Goal: Find specific page/section: Find specific page/section

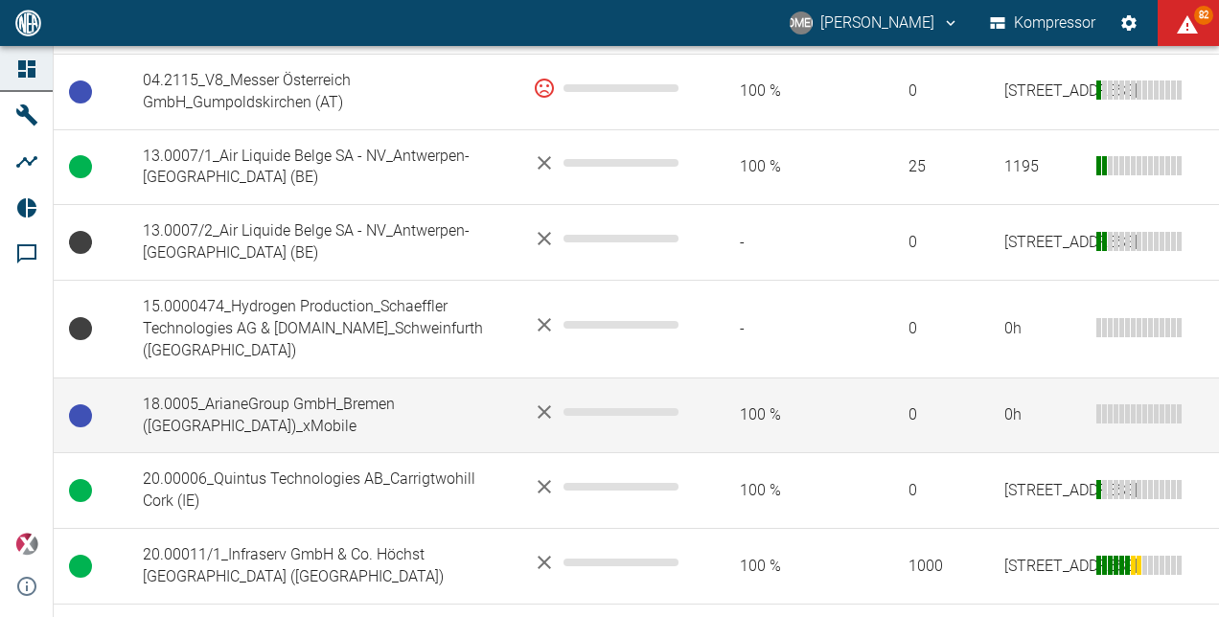
scroll to position [479, 0]
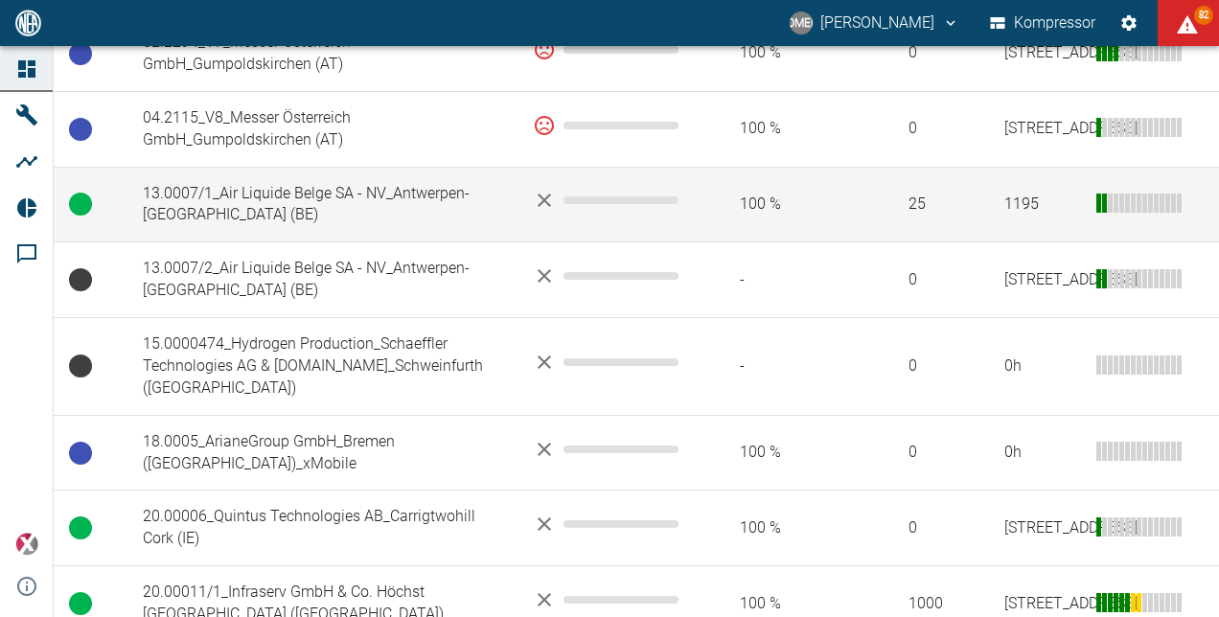
click at [319, 194] on td "13.0007/1_Air Liquide Belge SA - NV_Antwerpen-[GEOGRAPHIC_DATA] (BE)" at bounding box center [322, 205] width 390 height 76
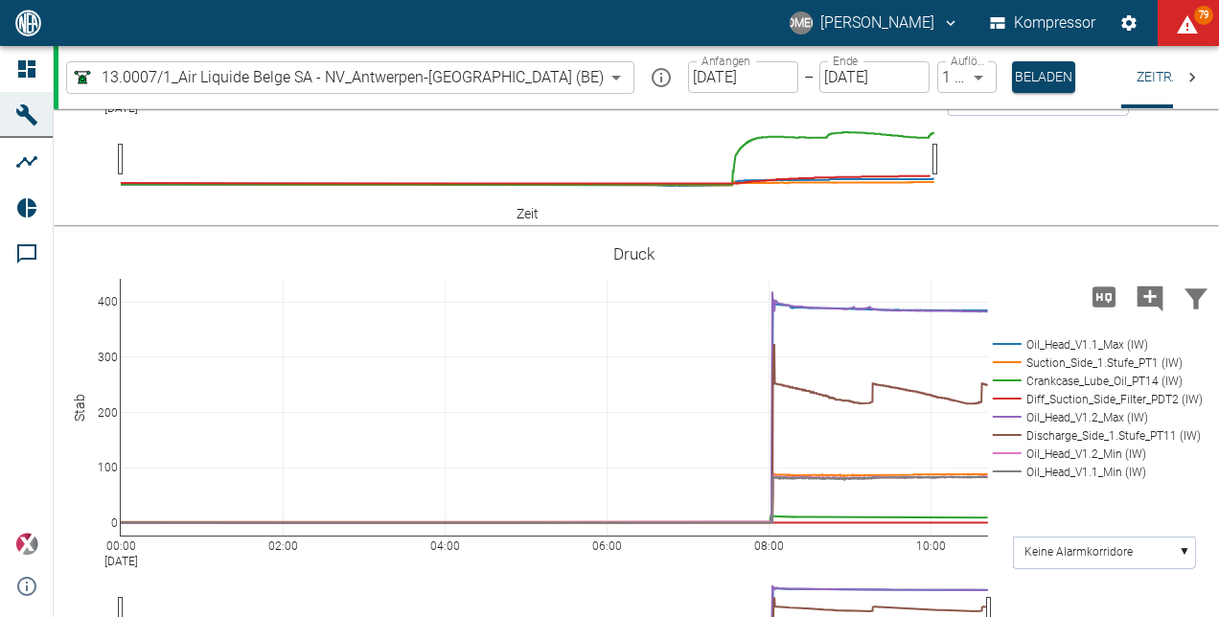
scroll to position [730, 0]
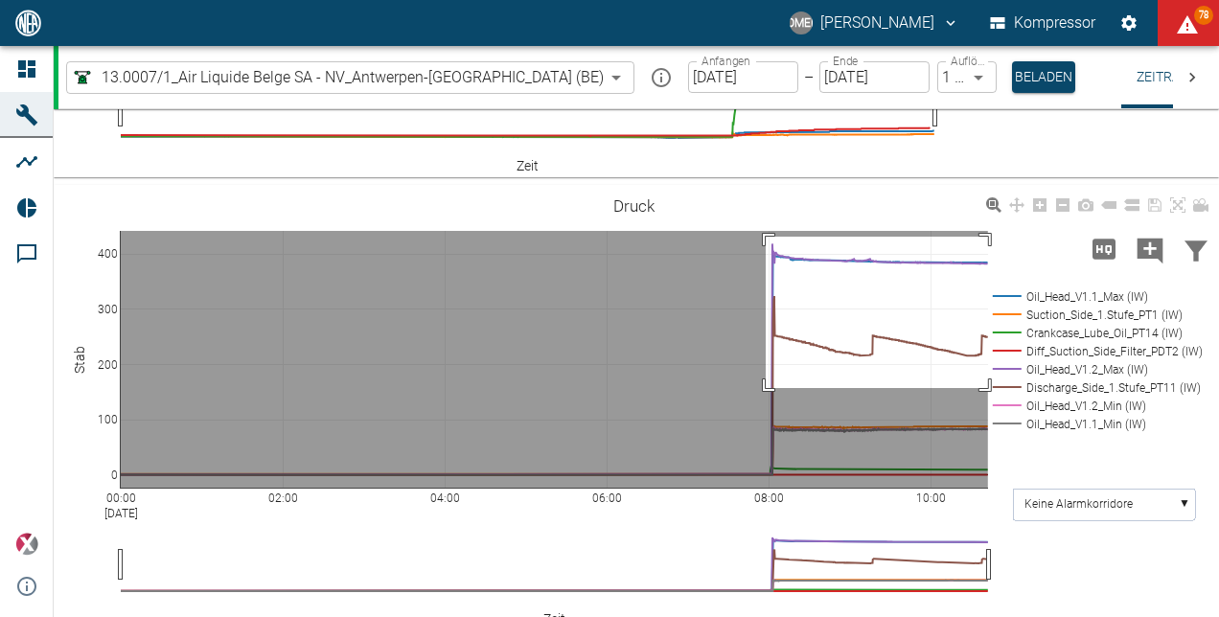
drag, startPoint x: 766, startPoint y: 338, endPoint x: 1009, endPoint y: 485, distance: 284.2
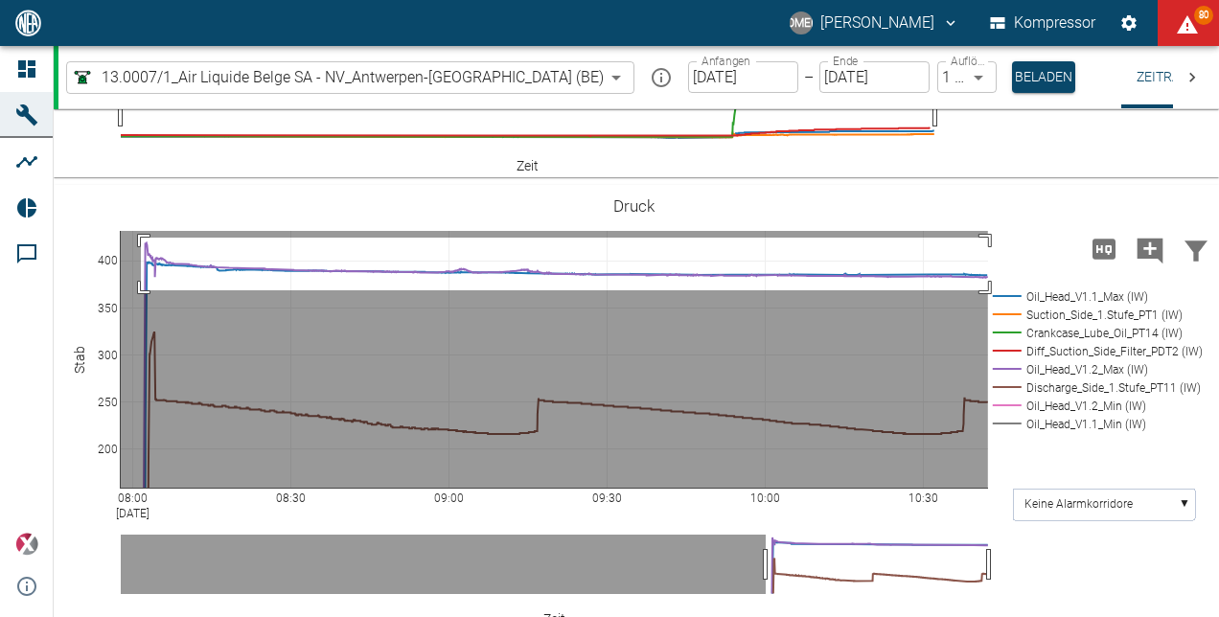
drag, startPoint x: 141, startPoint y: 339, endPoint x: 1000, endPoint y: 392, distance: 860.4
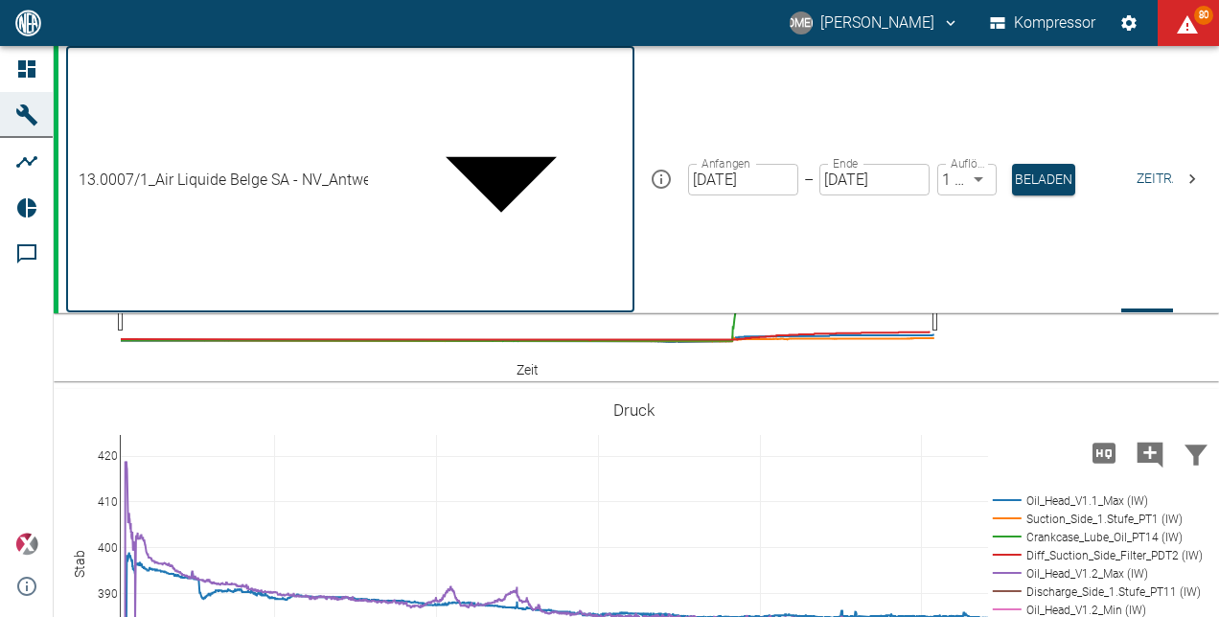
click at [493, 87] on body "MOMENT [PERSON_NAME] Kompressor 80 Instrumententafel Maschinen Analysen Bericht…" at bounding box center [609, 308] width 1219 height 617
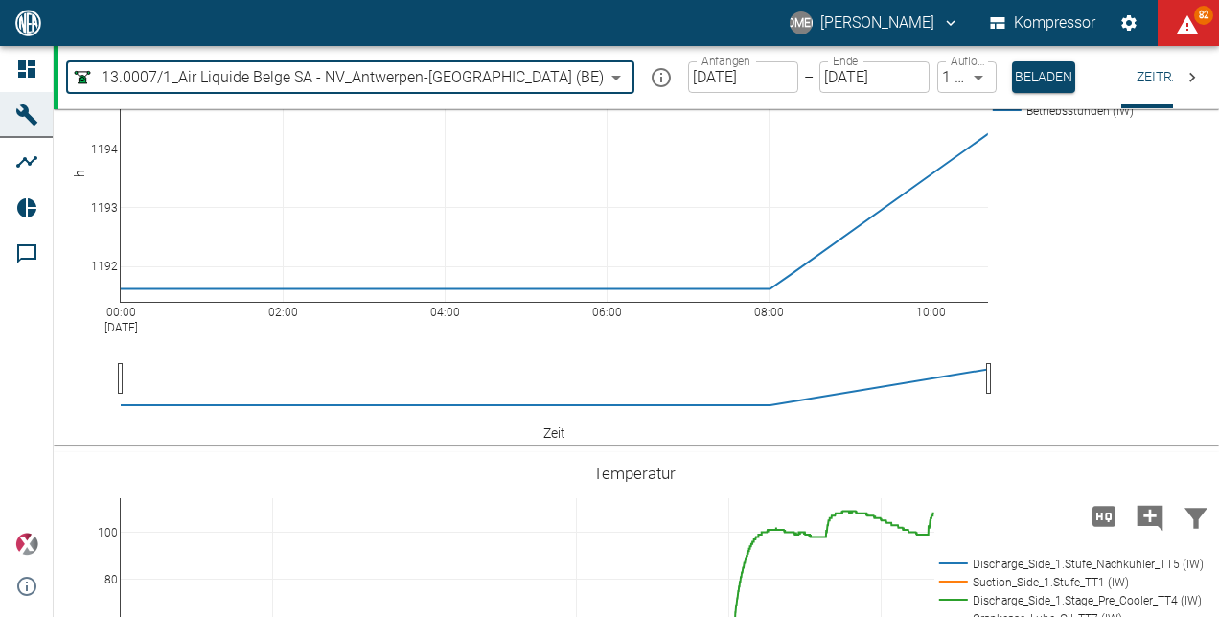
scroll to position [0, 0]
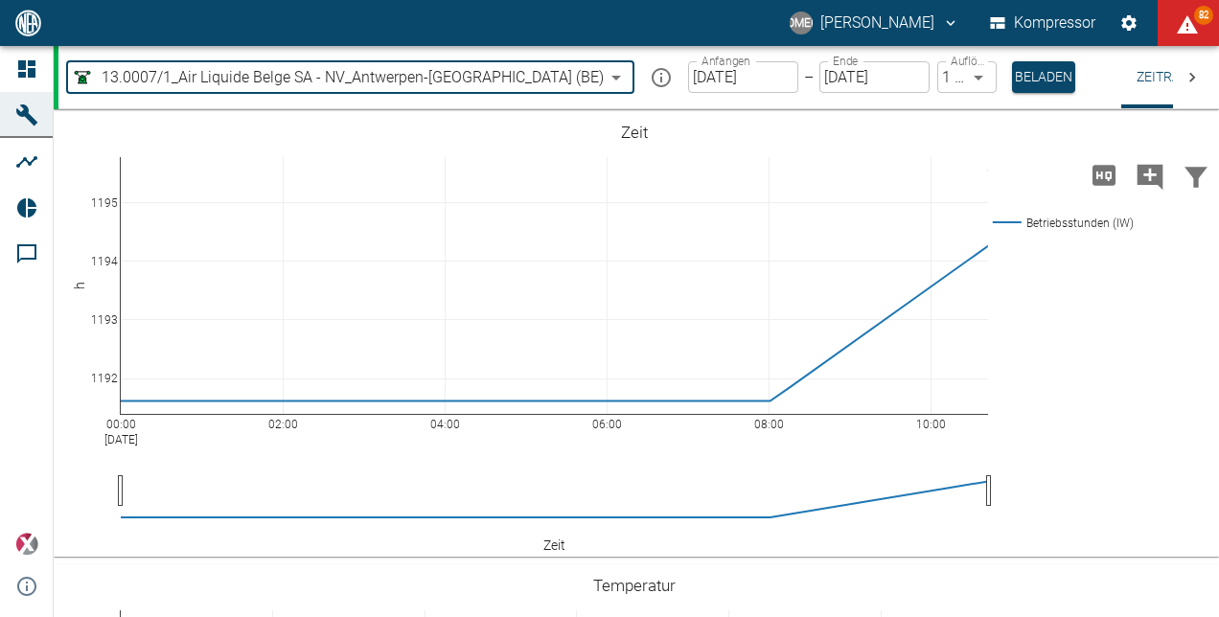
click at [495, 78] on body "MOMENT [PERSON_NAME] Kompressor 82 Instrumententafel Maschinen Analysen Bericht…" at bounding box center [609, 308] width 1219 height 617
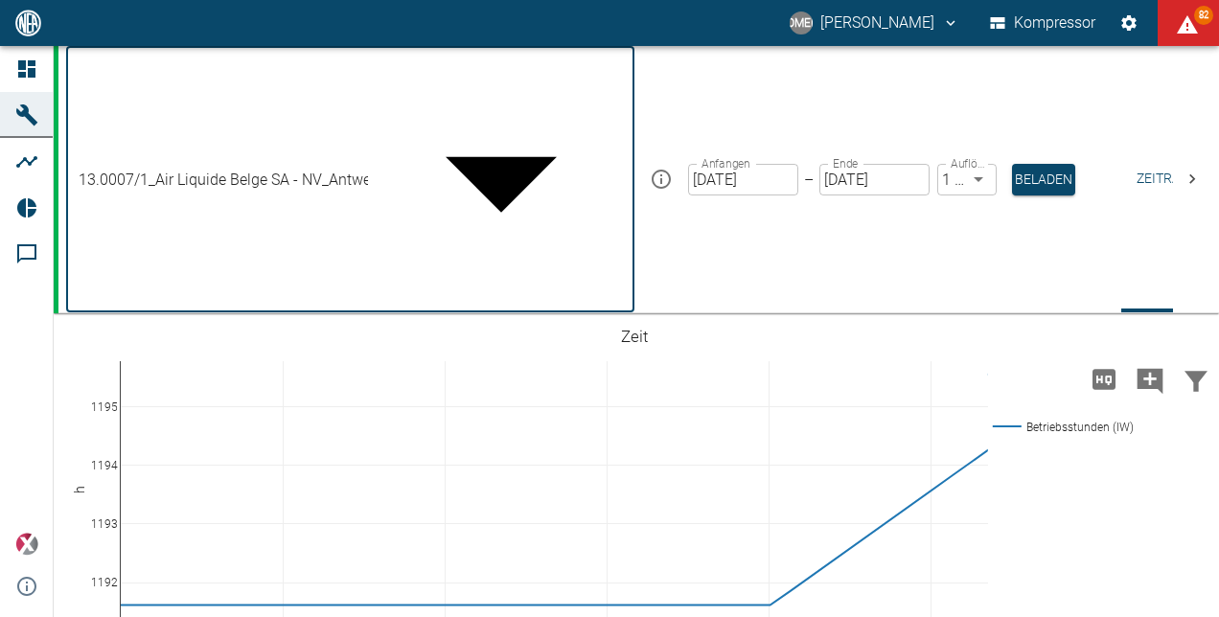
type input "ca4ec6df-cb1e-4d4e-af78-5fb34836b07a"
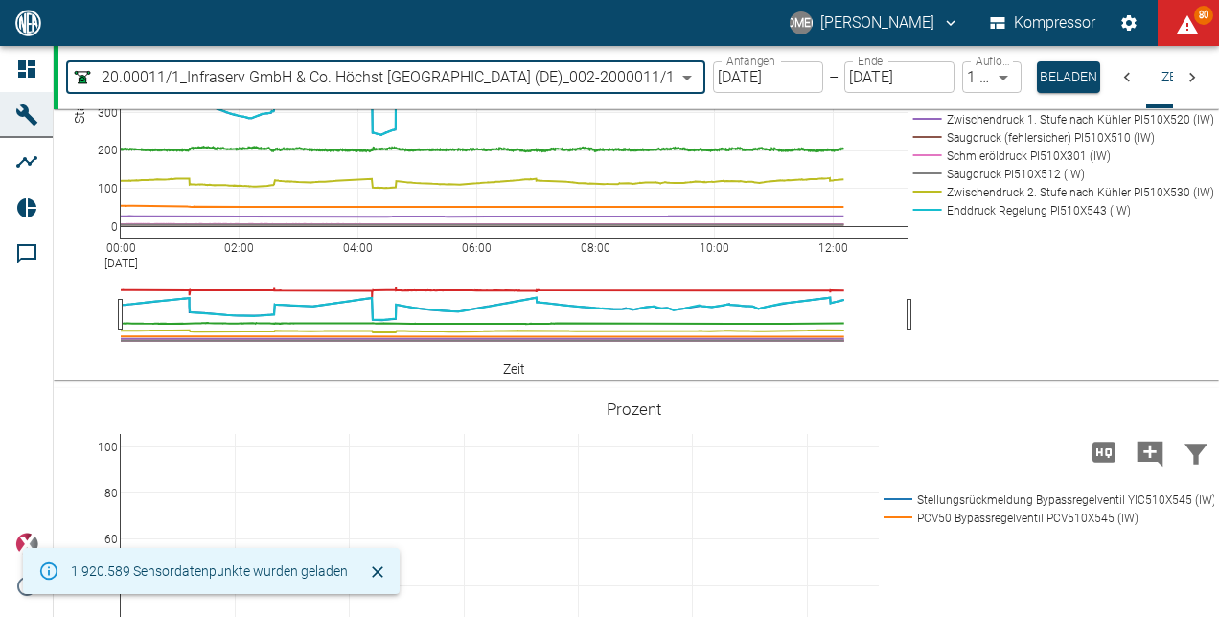
scroll to position [1246, 0]
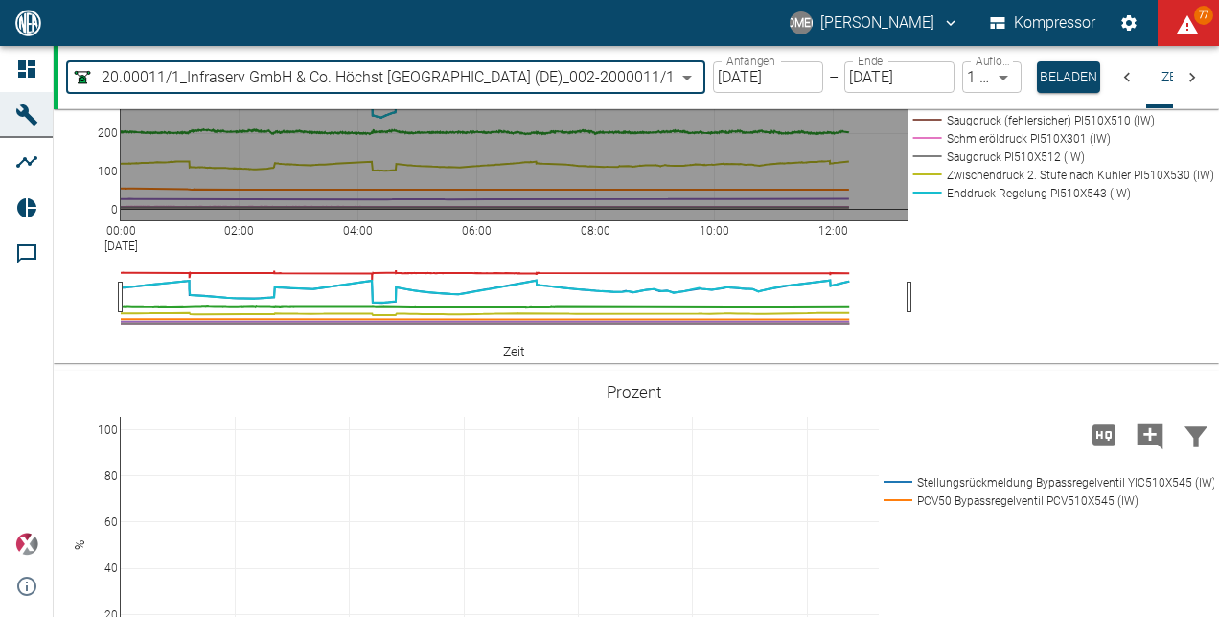
drag, startPoint x: 179, startPoint y: 281, endPoint x: 198, endPoint y: 323, distance: 46.3
